Goal: Task Accomplishment & Management: Complete application form

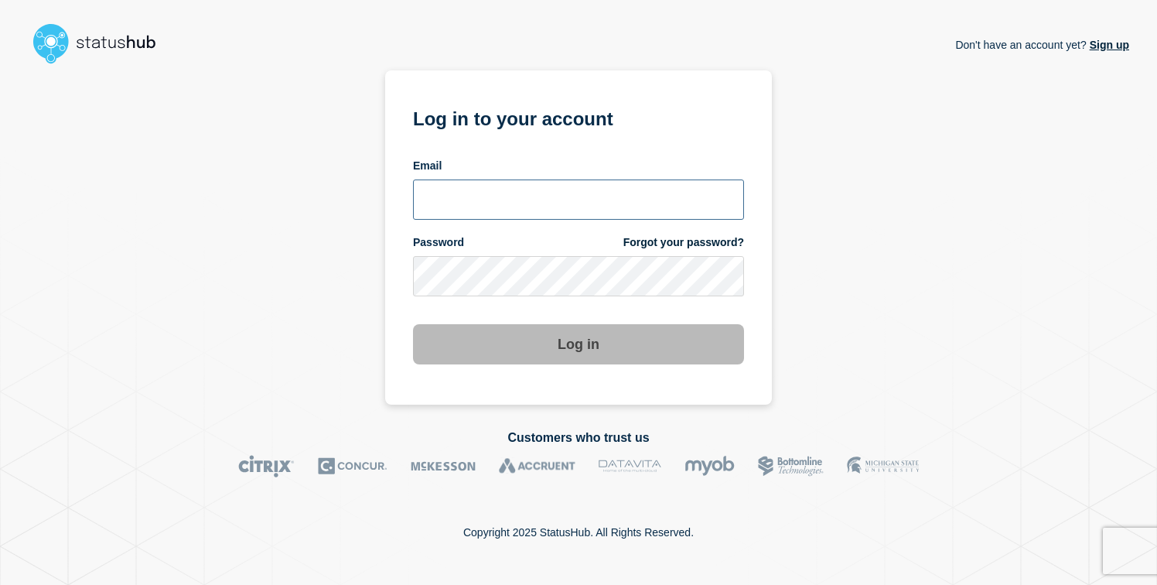
click at [458, 201] on input "email input" at bounding box center [578, 200] width 331 height 40
paste input "arvid.ferchland@emarsys.com"
type input "arvid.ferchland@emarsys.com"
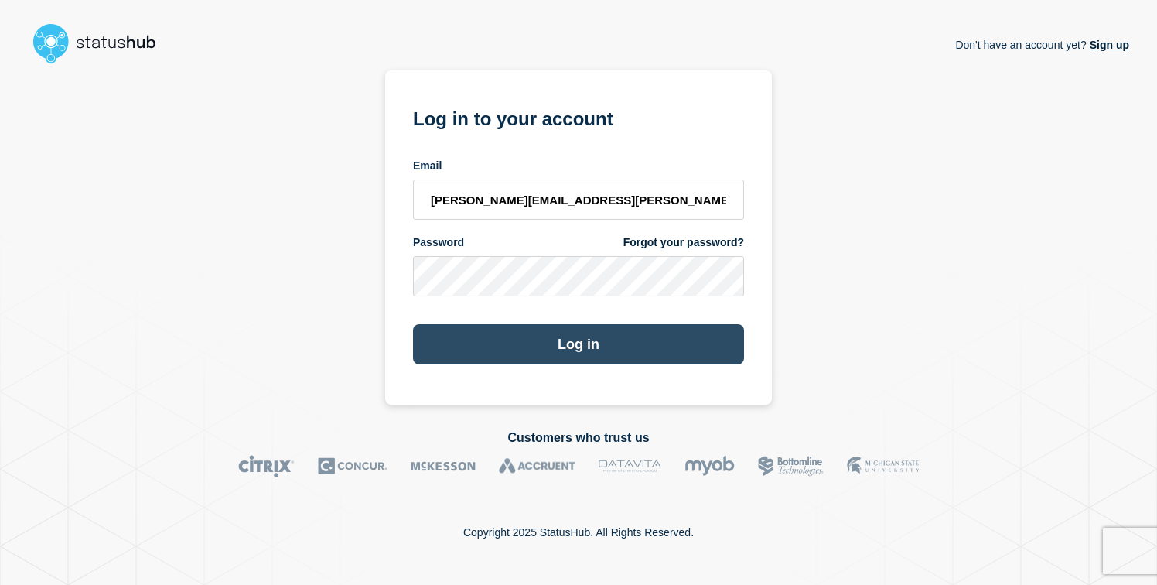
click at [476, 352] on button "Log in" at bounding box center [578, 344] width 331 height 40
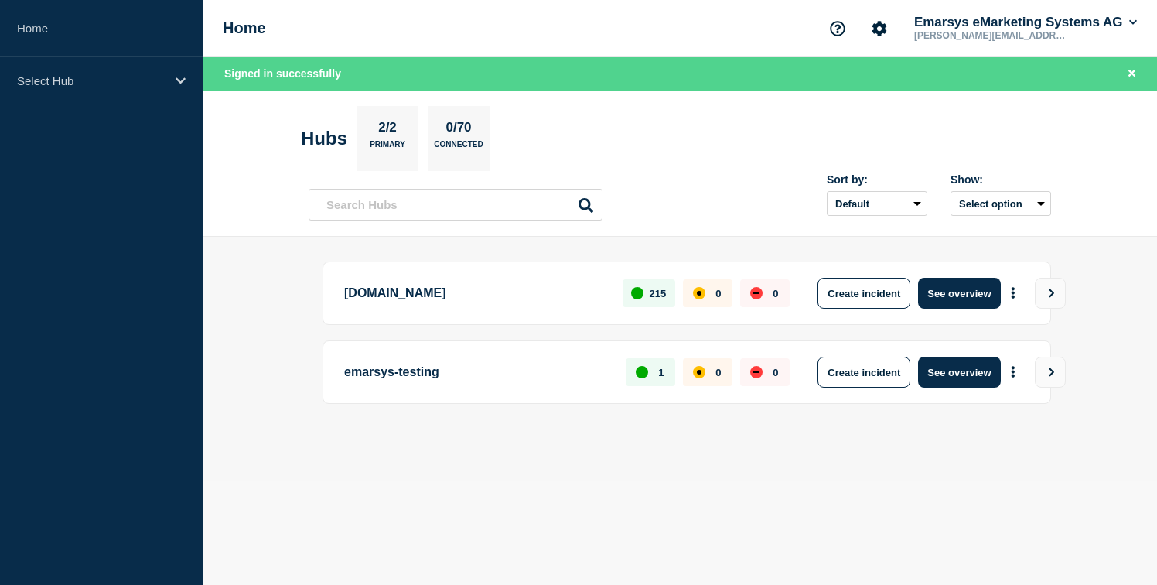
click at [865, 311] on div "trust.emarsys.com 215 0 0 Create incident See overview" at bounding box center [687, 293] width 729 height 63
click at [870, 303] on button "Create incident" at bounding box center [864, 293] width 93 height 31
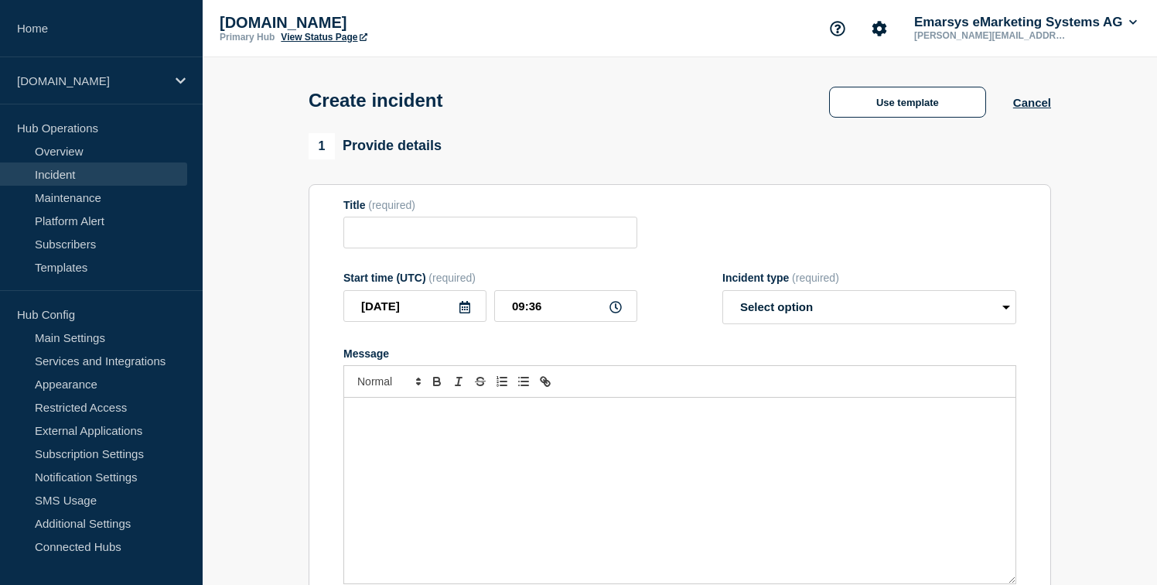
scroll to position [513, 0]
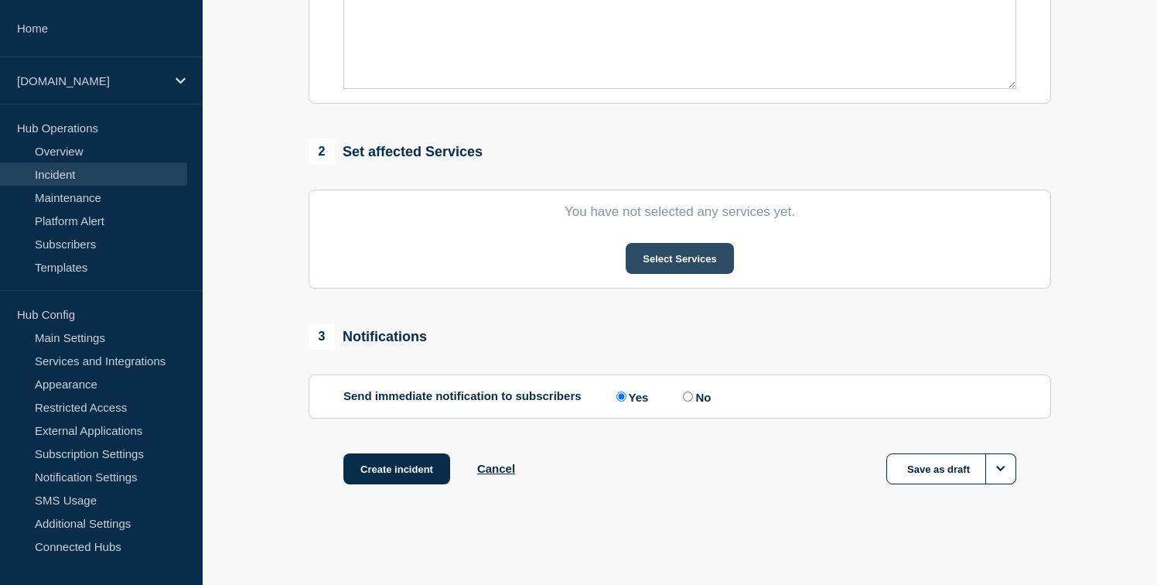
click at [659, 254] on button "Select Services" at bounding box center [680, 258] width 108 height 31
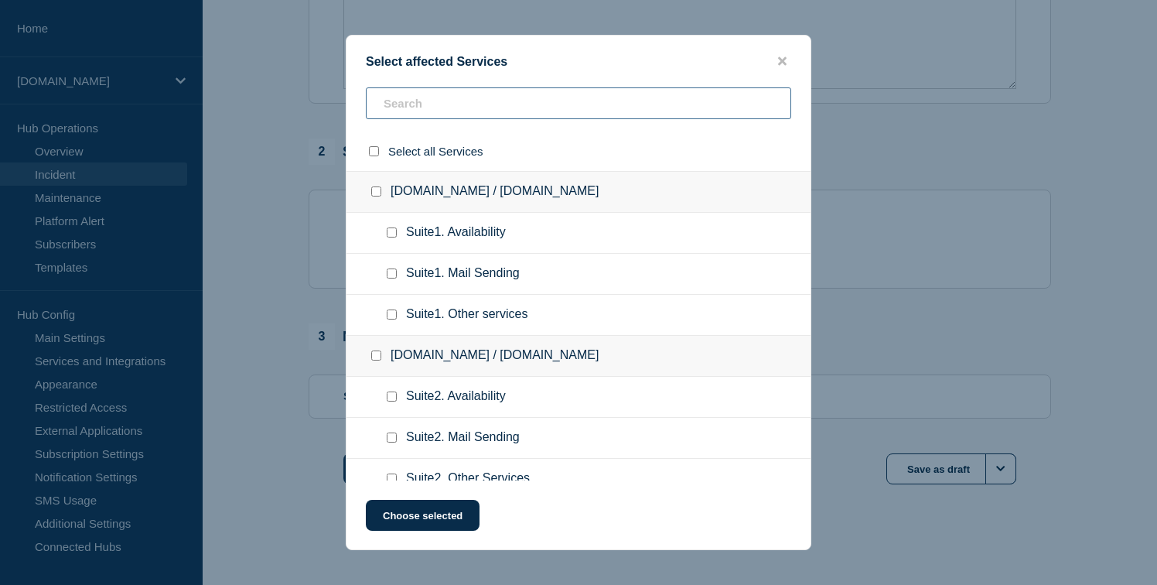
click at [489, 119] on input "text" at bounding box center [579, 103] width 426 height 32
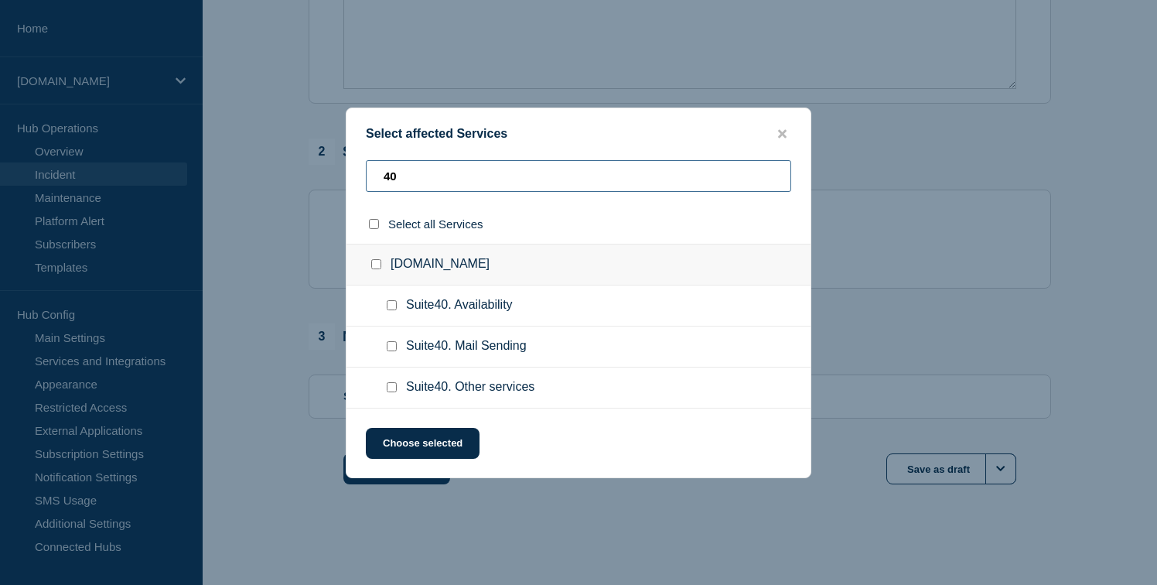
type input "40"
click at [391, 351] on input "Suite40. Mail Sending checkbox" at bounding box center [392, 346] width 10 height 10
checkbox input "true"
click at [431, 450] on button "Choose selected" at bounding box center [423, 443] width 114 height 31
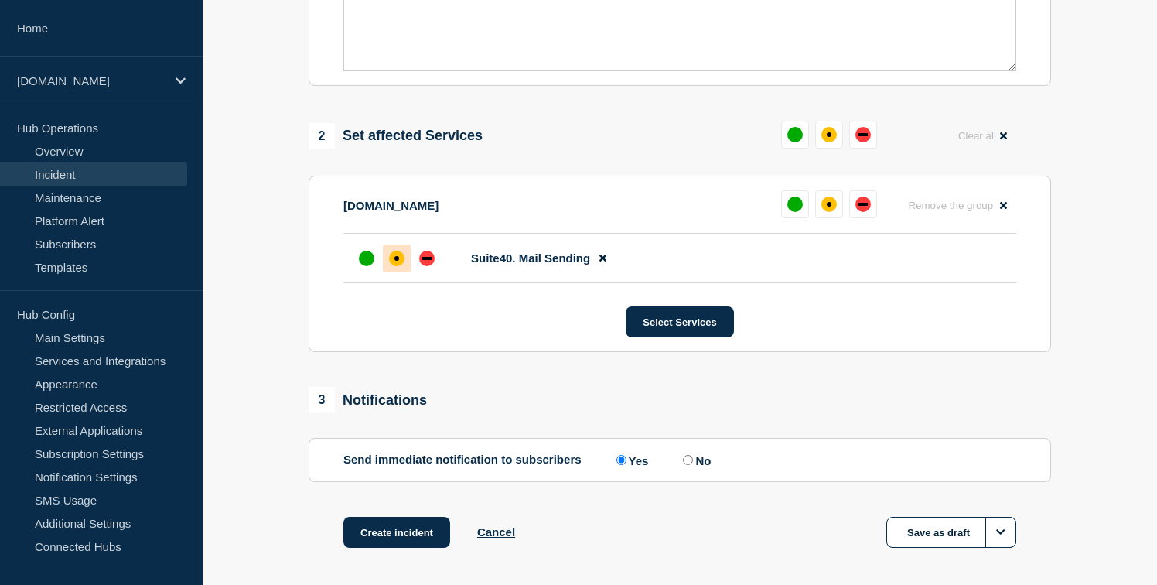
click at [390, 272] on div at bounding box center [397, 258] width 28 height 28
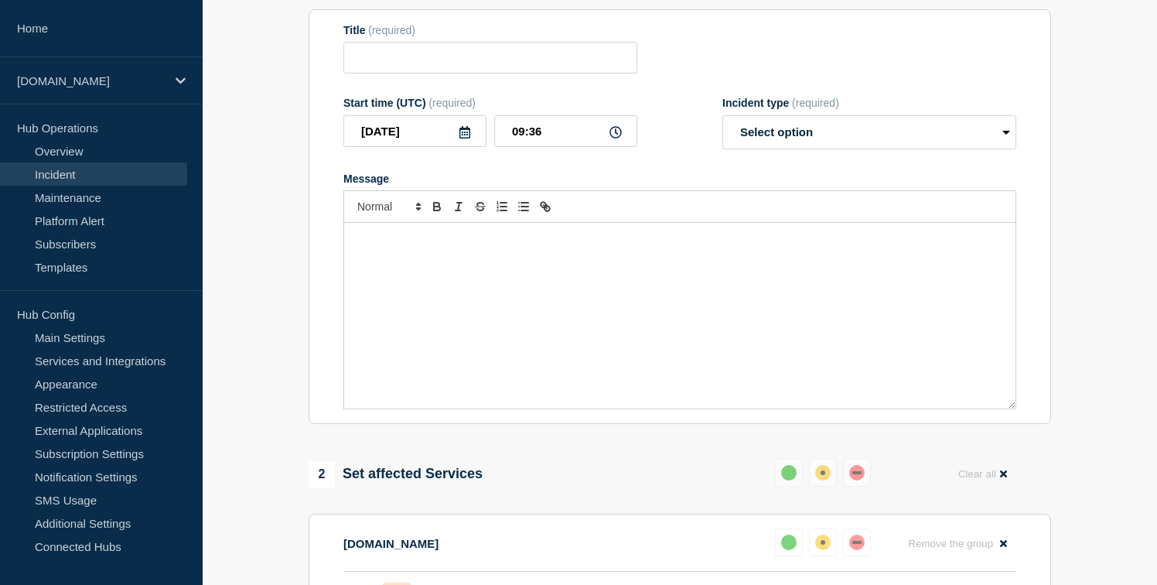
scroll to position [0, 0]
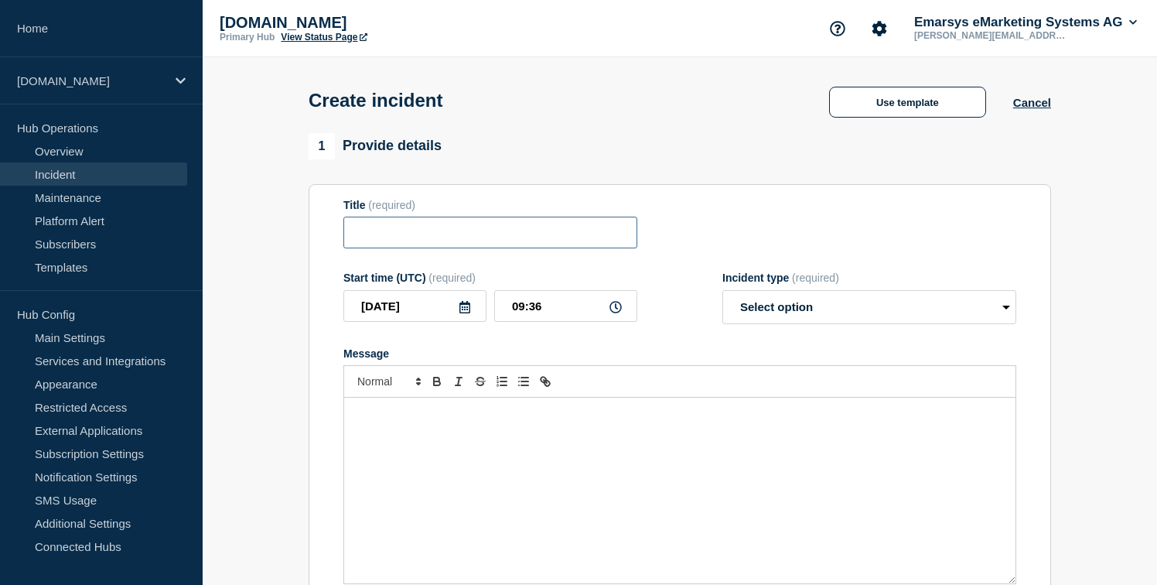
click at [403, 244] on input "Title" at bounding box center [491, 233] width 294 height 32
click at [398, 234] on input "E-Mail sending is degraded" at bounding box center [491, 233] width 294 height 32
type input "E-Mail generation and sending is degraded"
click at [750, 309] on select "Select option Investigating Identified Monitoring" at bounding box center [870, 307] width 294 height 34
select select "identified"
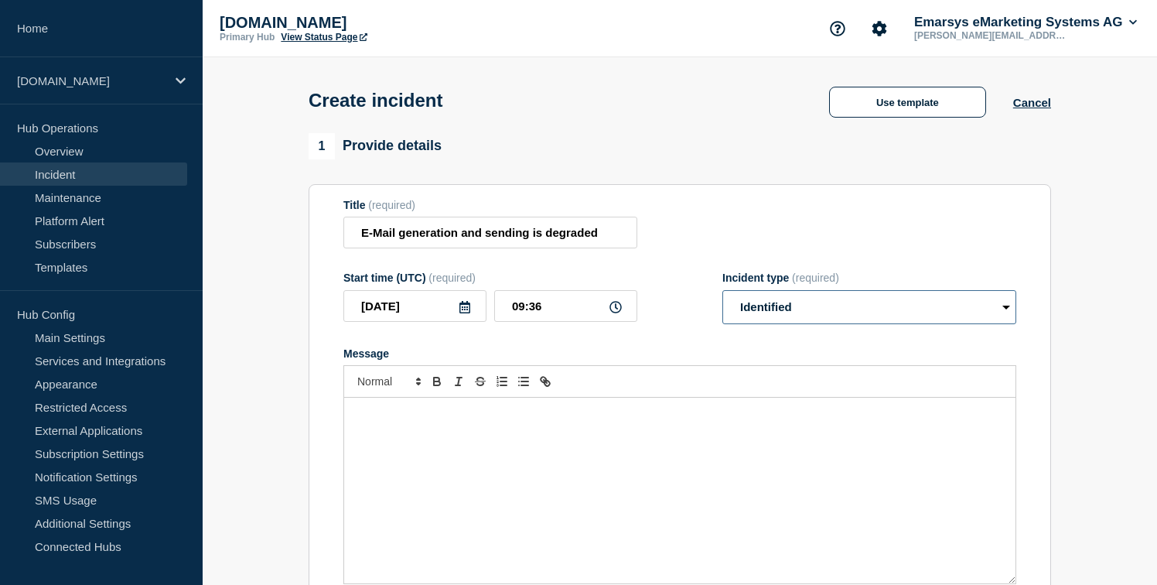
click at [723, 301] on select "Select option Investigating Identified Monitoring" at bounding box center [870, 307] width 294 height 34
click at [476, 464] on div "Message" at bounding box center [680, 491] width 672 height 186
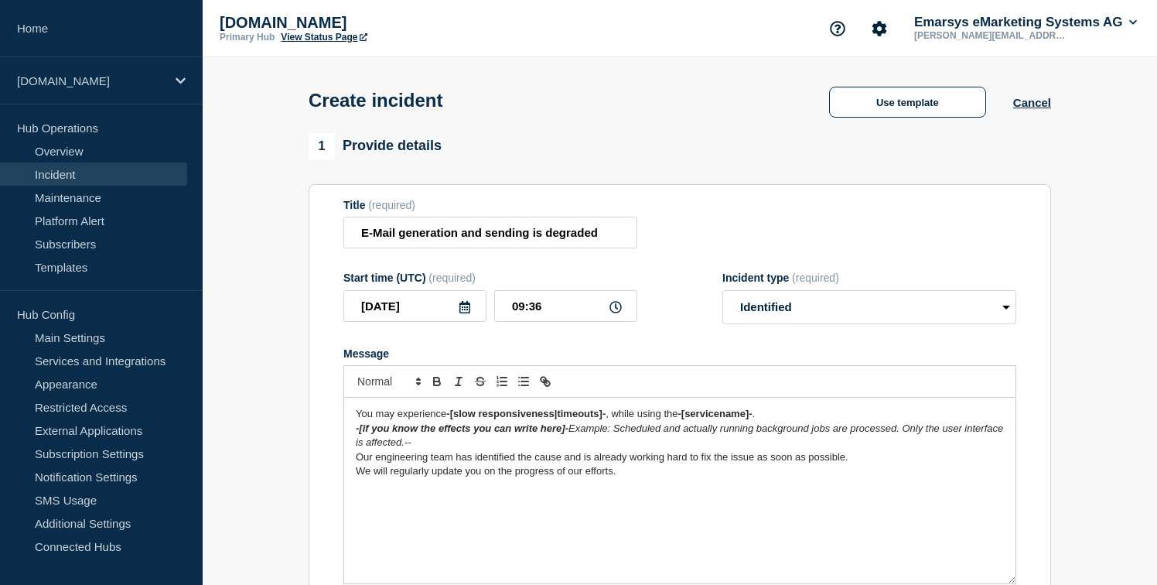
drag, startPoint x: 448, startPoint y: 432, endPoint x: 550, endPoint y: 424, distance: 102.4
click at [550, 421] on p "You may experience -[slow responsiveness|timeouts]- , while using the -[service…" at bounding box center [680, 414] width 648 height 14
drag, startPoint x: 609, startPoint y: 427, endPoint x: 451, endPoint y: 426, distance: 157.8
click at [451, 421] on p "You may experience -[slow responsiveness|timeouts]- , while using the -[service…" at bounding box center [680, 414] width 648 height 14
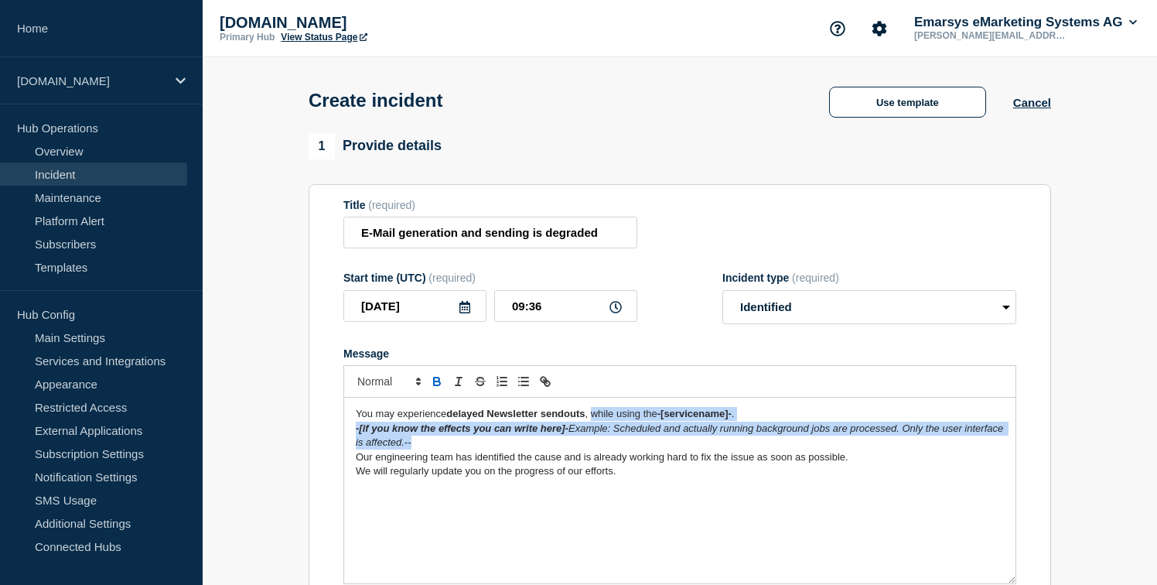
drag, startPoint x: 597, startPoint y: 427, endPoint x: 592, endPoint y: 460, distance: 32.8
click at [592, 460] on div "You may experience delayed Newsletter sendouts , while using the -[servicename]…" at bounding box center [680, 491] width 672 height 186
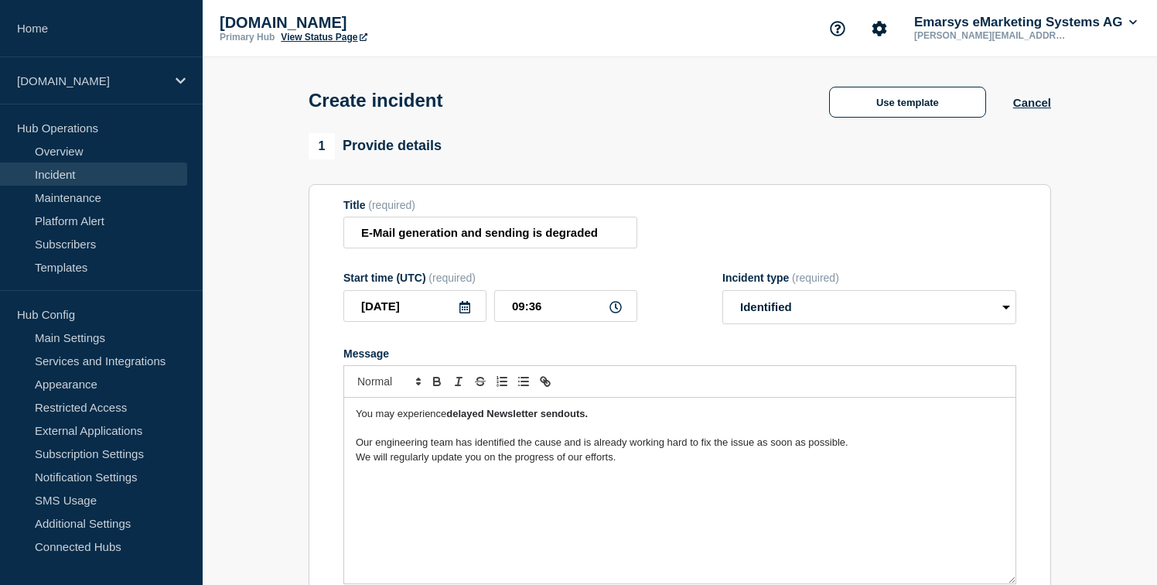
click at [617, 421] on p "You may experience delayed Newsletter sendouts." at bounding box center [680, 414] width 648 height 14
drag, startPoint x: 462, startPoint y: 243, endPoint x: 528, endPoint y: 238, distance: 66.7
click at [528, 239] on input "E-Mail generation and sending is degraded" at bounding box center [491, 233] width 294 height 32
type input "E-Mail generation is degraded"
drag, startPoint x: 448, startPoint y: 428, endPoint x: 608, endPoint y: 425, distance: 160.2
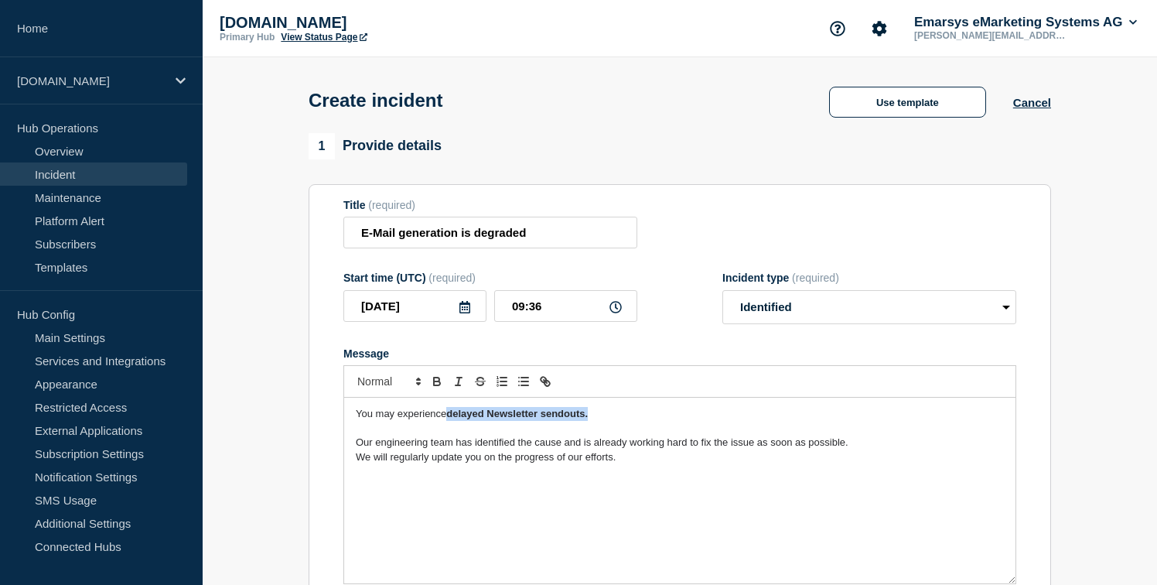
click at [608, 421] on p "You may experience delayed Newsletter sendouts." at bounding box center [680, 414] width 648 height 14
click at [438, 385] on icon "Toggle bold text" at bounding box center [437, 383] width 6 height 4
click at [591, 421] on p "You may experience delayed Newsletter sendouts." at bounding box center [680, 414] width 648 height 14
click at [593, 419] on span "You may experience delayed Newsletter sendouts for accounts on the Suite40 envi…" at bounding box center [560, 414] width 409 height 12
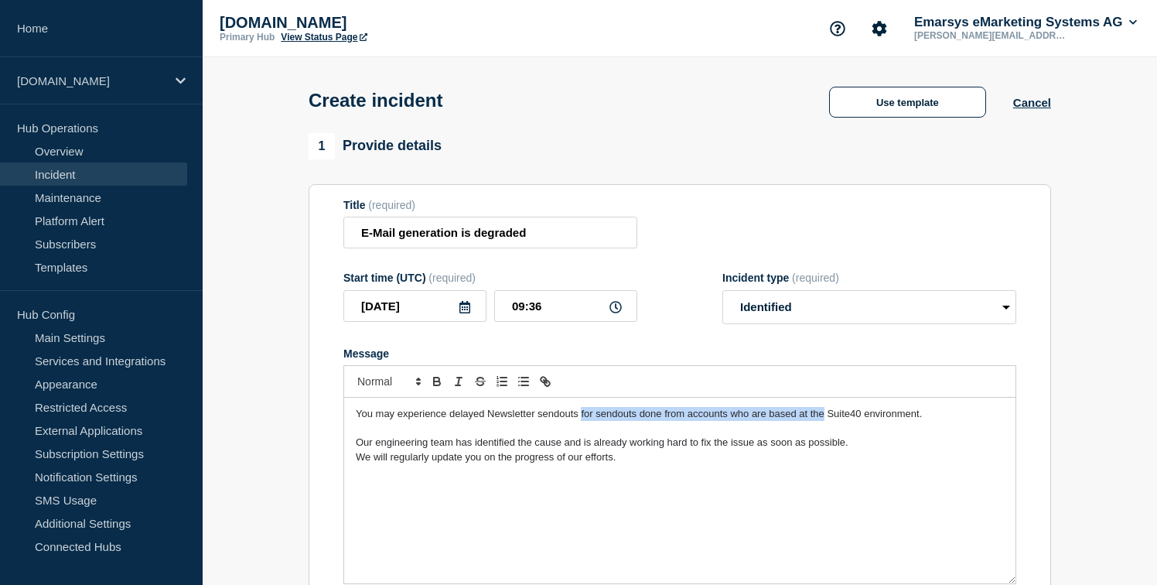
drag, startPoint x: 582, startPoint y: 429, endPoint x: 823, endPoint y: 428, distance: 241.4
click at [823, 419] on span "You may experience delayed Newsletter sendouts for sendouts done from accounts …" at bounding box center [639, 414] width 566 height 12
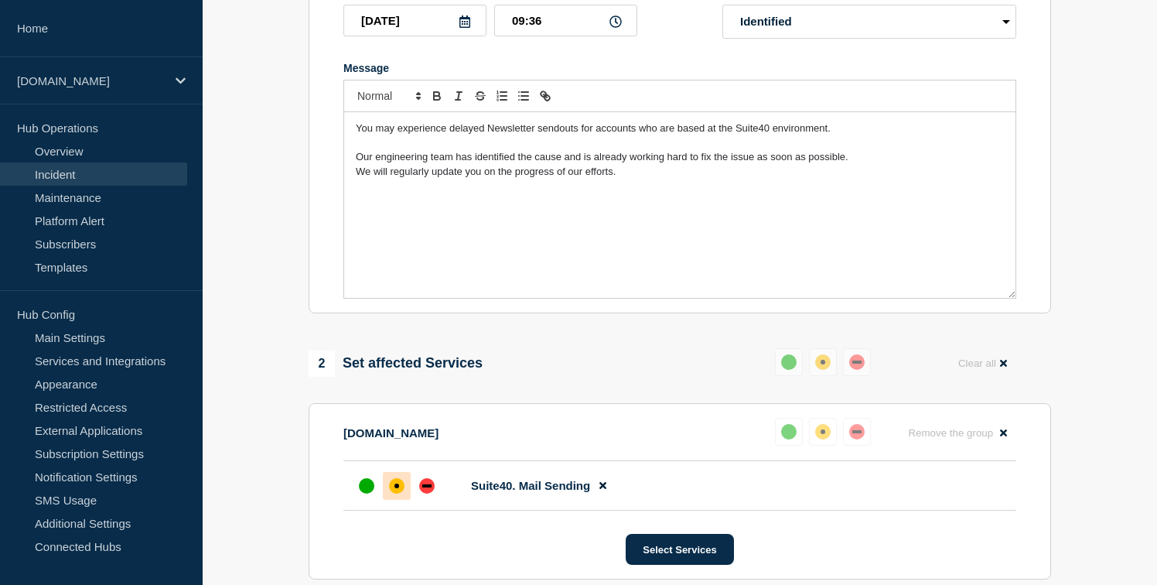
scroll to position [288, 0]
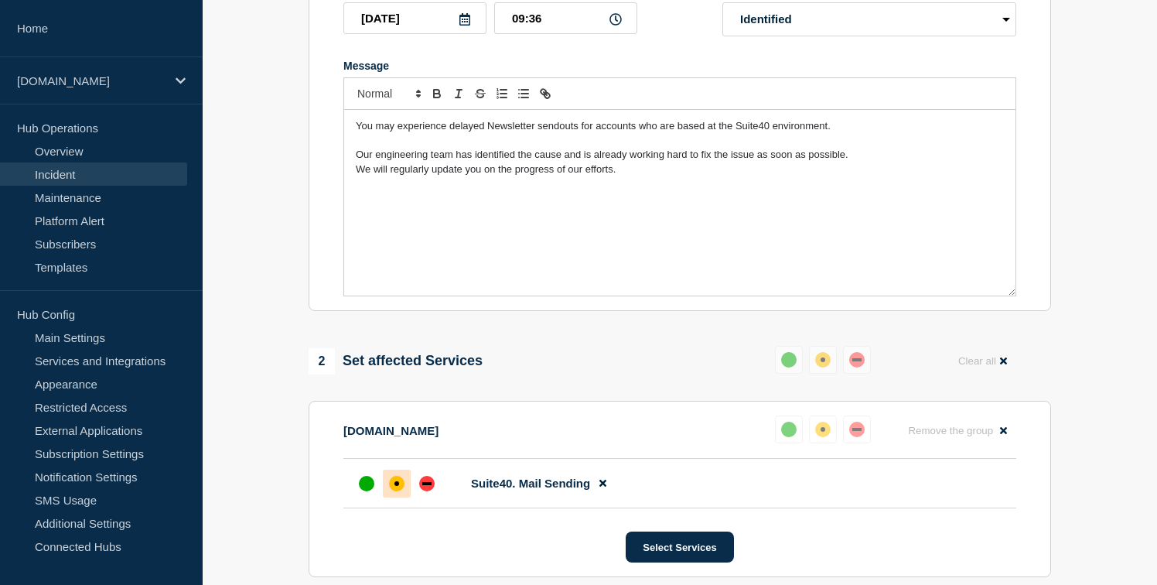
click at [666, 234] on div "You may experience delayed Newsletter sendouts for accounts who are based at th…" at bounding box center [680, 203] width 672 height 186
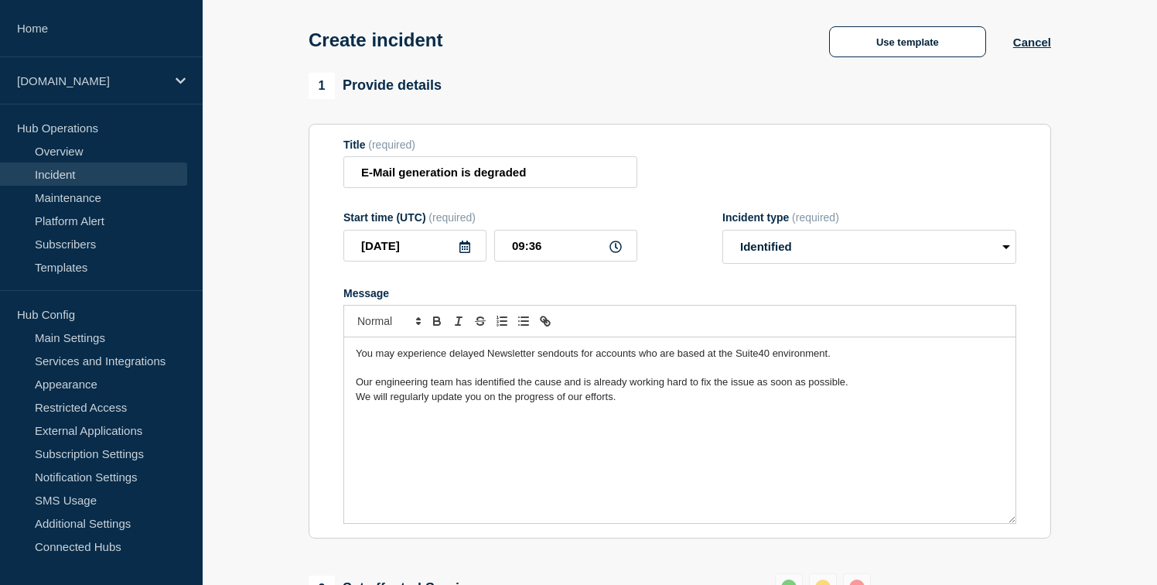
scroll to position [0, 0]
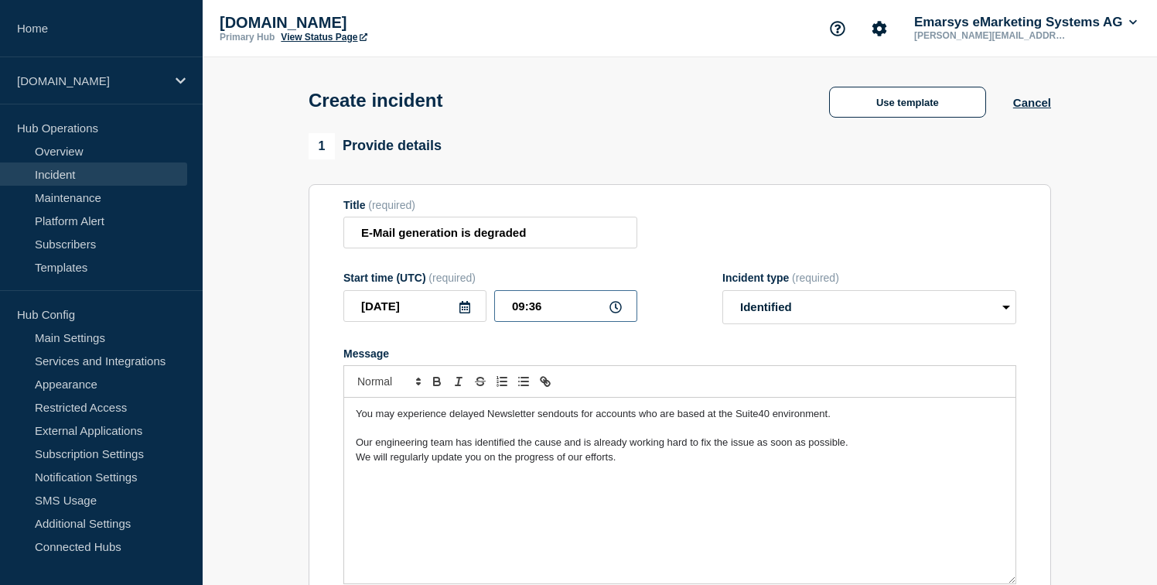
click at [548, 318] on input "09:36" at bounding box center [565, 306] width 143 height 32
type input "09:17"
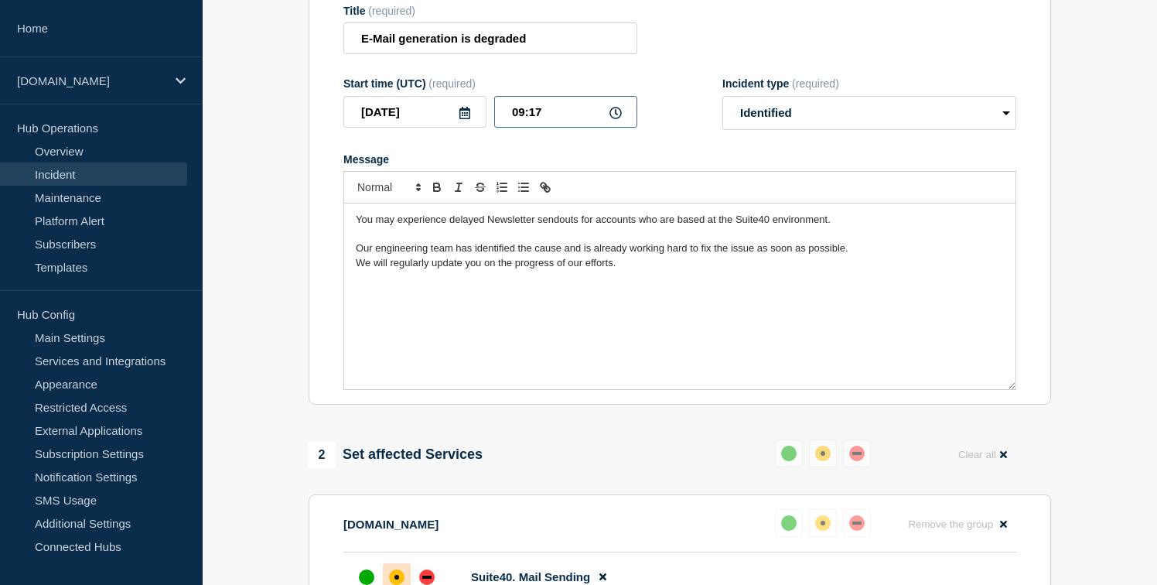
scroll to position [193, 0]
click at [832, 227] on p "You may experience delayed Newsletter sendouts for accounts who are based at th…" at bounding box center [680, 221] width 648 height 14
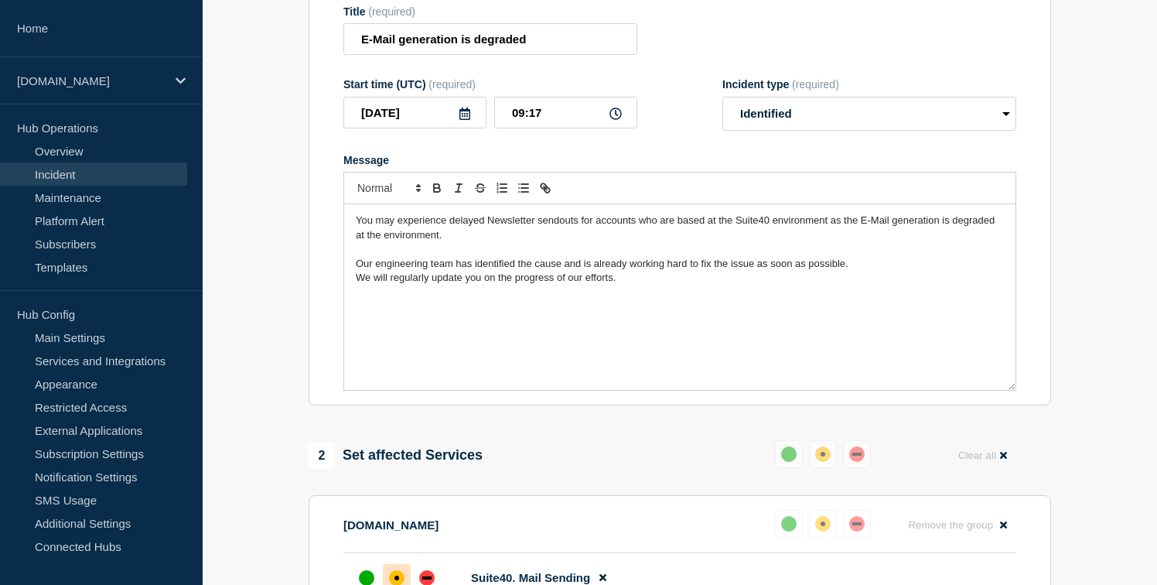
click at [826, 231] on span "You may experience delayed Newsletter sendouts for accounts who are based at th…" at bounding box center [677, 227] width 642 height 26
click at [379, 240] on span "You may experience delayed Newsletter sendouts for accounts who are based at th…" at bounding box center [677, 227] width 642 height 26
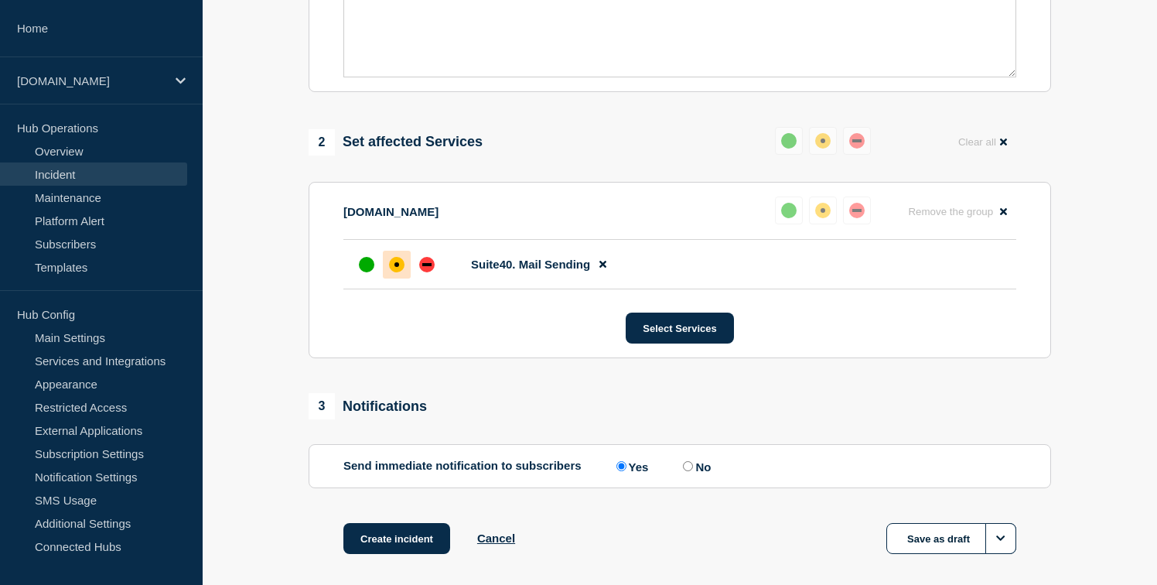
scroll to position [600, 0]
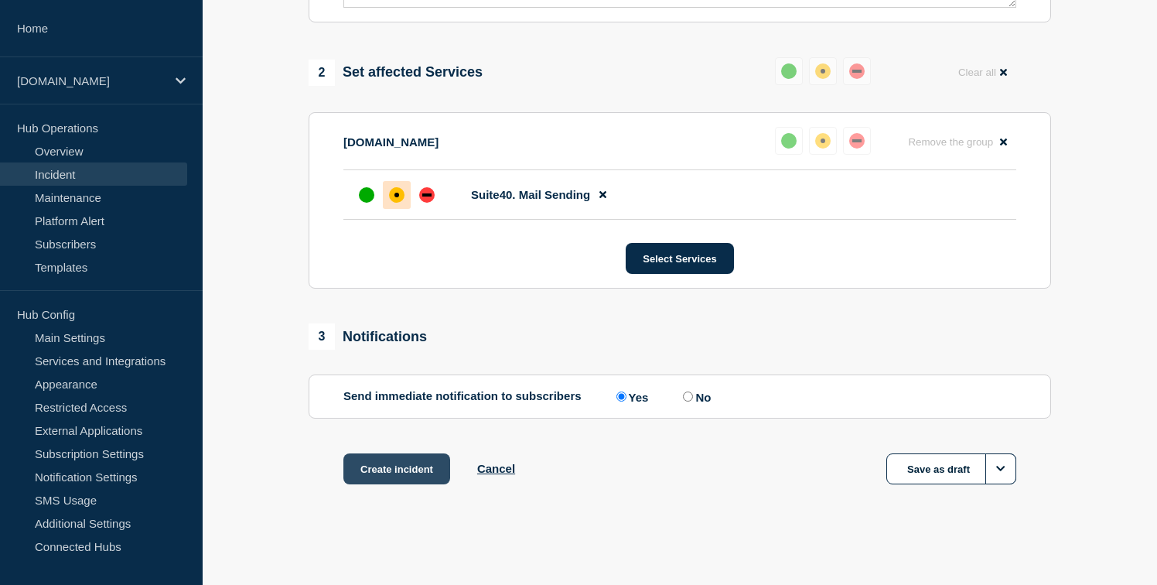
click at [372, 467] on button "Create incident" at bounding box center [397, 468] width 107 height 31
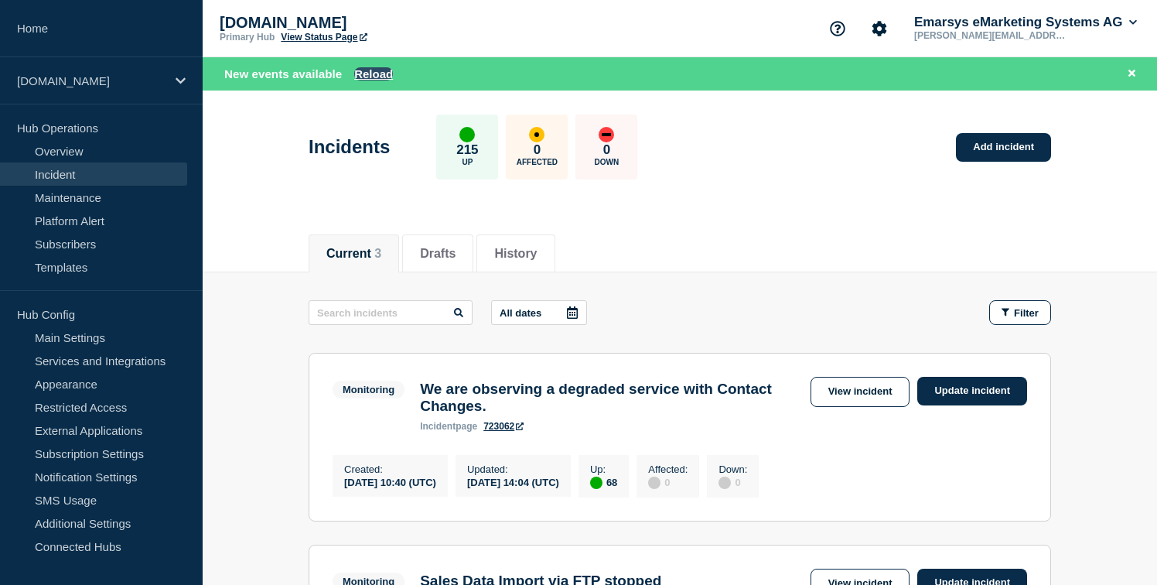
click at [368, 76] on button "Reload" at bounding box center [373, 73] width 39 height 13
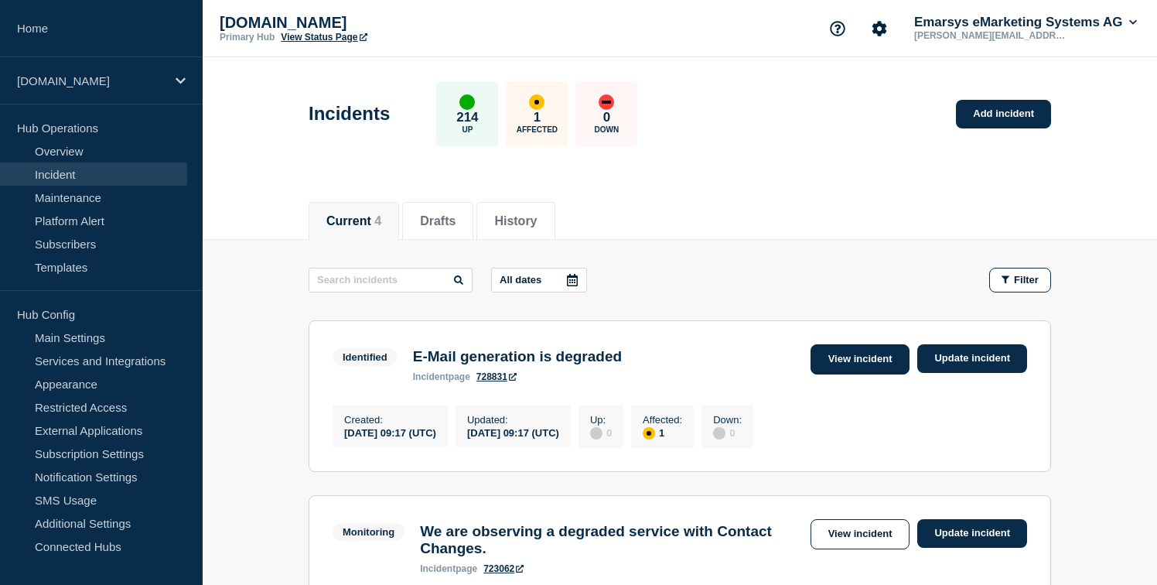
click at [837, 350] on link "View incident" at bounding box center [861, 359] width 100 height 30
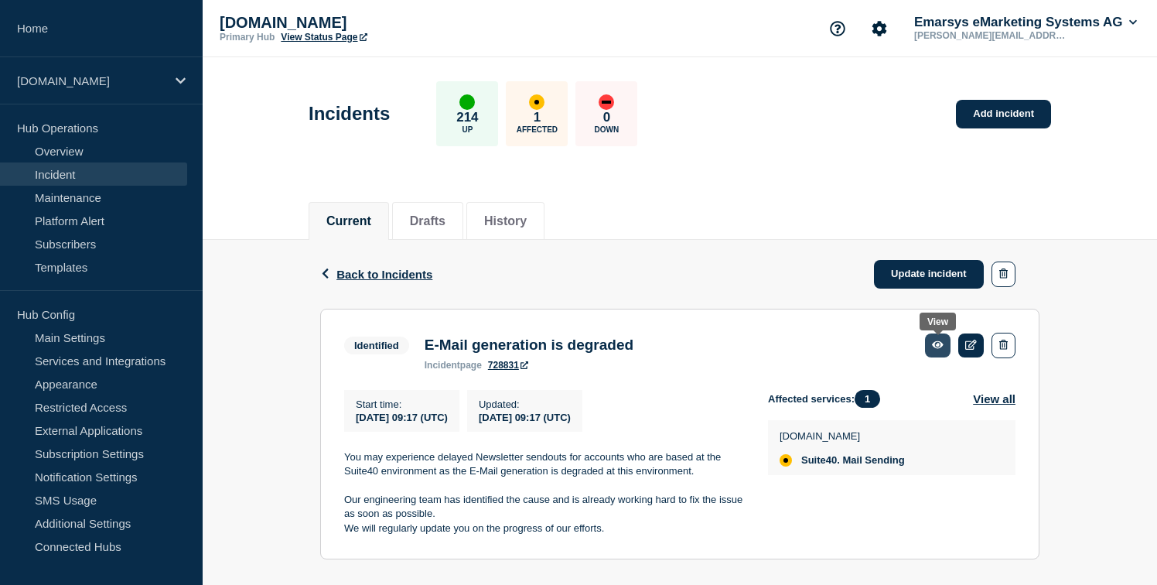
click at [942, 357] on link at bounding box center [938, 345] width 26 height 24
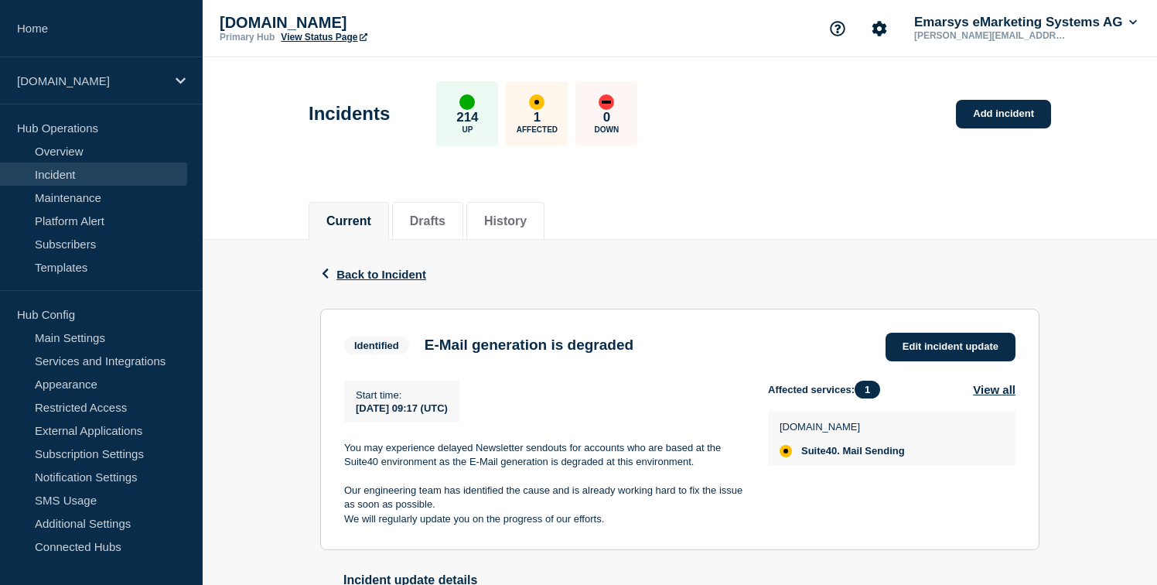
click at [330, 39] on link "View Status Page" at bounding box center [324, 37] width 86 height 11
